Goal: Navigation & Orientation: Find specific page/section

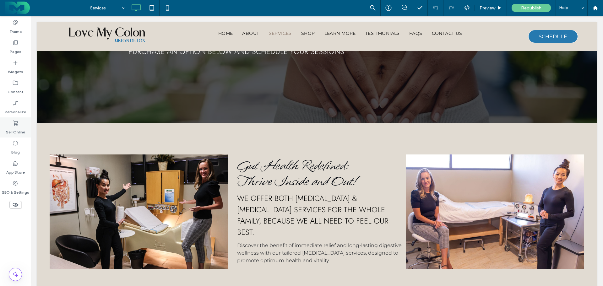
click at [14, 121] on use at bounding box center [15, 123] width 5 height 5
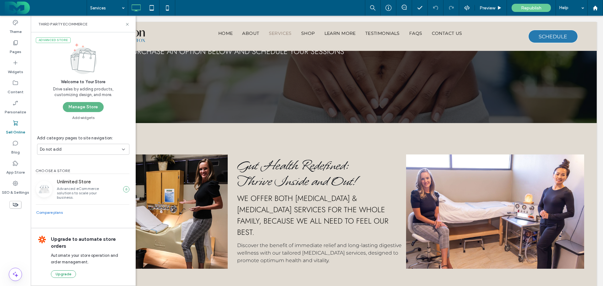
click at [73, 105] on button "Manage Store" at bounding box center [83, 107] width 41 height 10
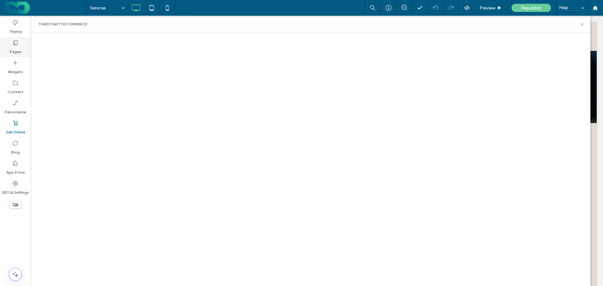
click at [16, 41] on icon at bounding box center [15, 43] width 6 height 6
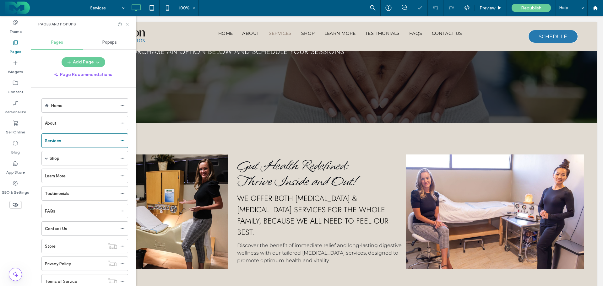
click at [128, 25] on icon at bounding box center [127, 24] width 5 height 5
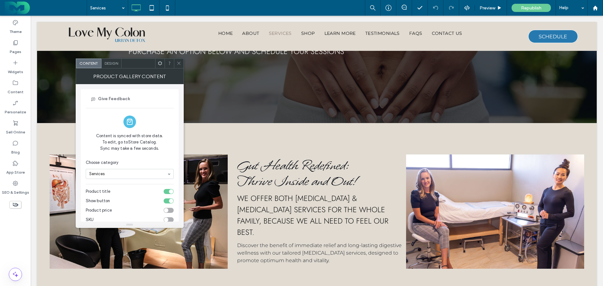
click at [110, 63] on span "Design" at bounding box center [112, 63] width 14 height 5
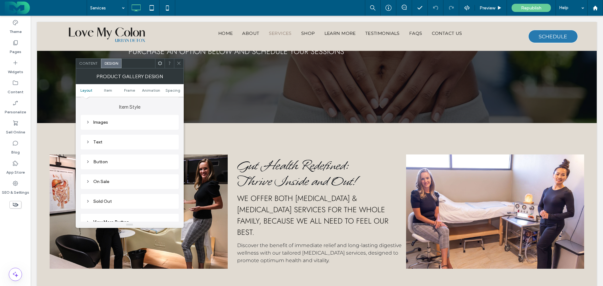
scroll to position [251, 0]
click at [88, 119] on use at bounding box center [87, 118] width 1 height 2
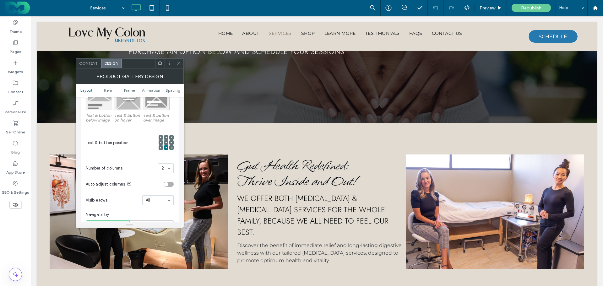
scroll to position [31, 0]
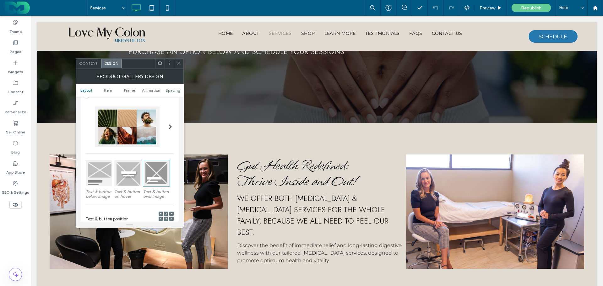
click at [176, 62] on div at bounding box center [178, 63] width 9 height 9
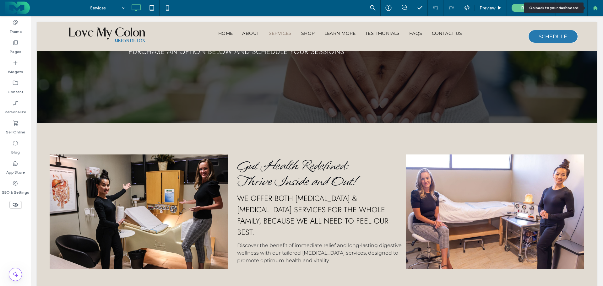
click at [599, 7] on div at bounding box center [594, 7] width 15 height 5
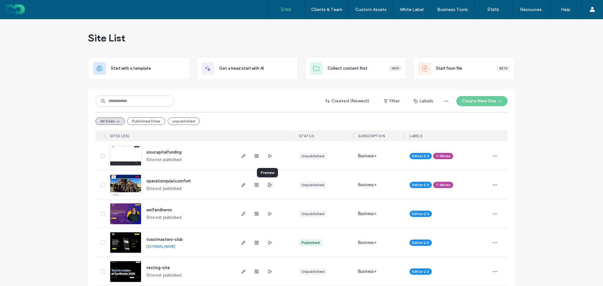
click at [269, 188] on span "button" at bounding box center [270, 185] width 8 height 8
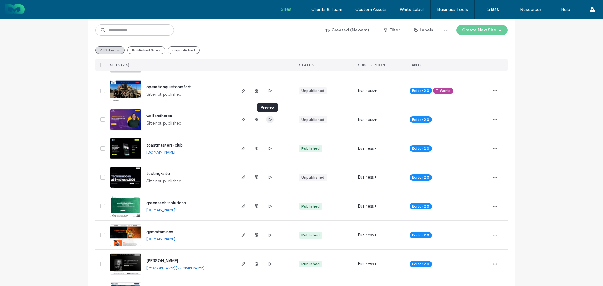
click at [268, 122] on icon "button" at bounding box center [269, 119] width 5 height 5
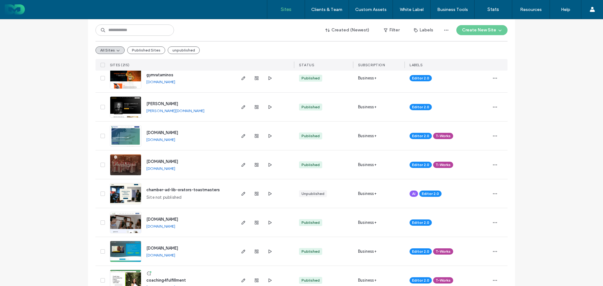
scroll to position [0, 0]
